Goal: Transaction & Acquisition: Purchase product/service

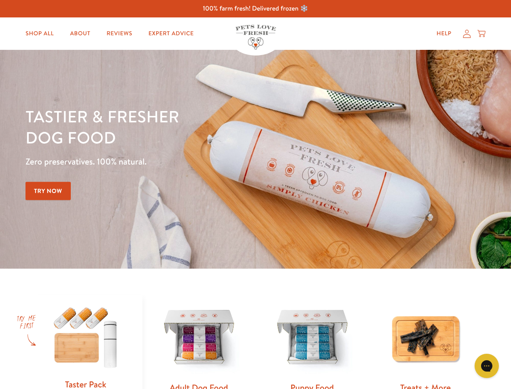
click at [256, 194] on div "Tastier & fresher dog food Zero preservatives. 100% natural. Try Now" at bounding box center [179, 159] width 307 height 107
click at [487, 366] on icon "Gorgias live chat" at bounding box center [487, 366] width 8 height 8
